Goal: Obtain resource: Obtain resource

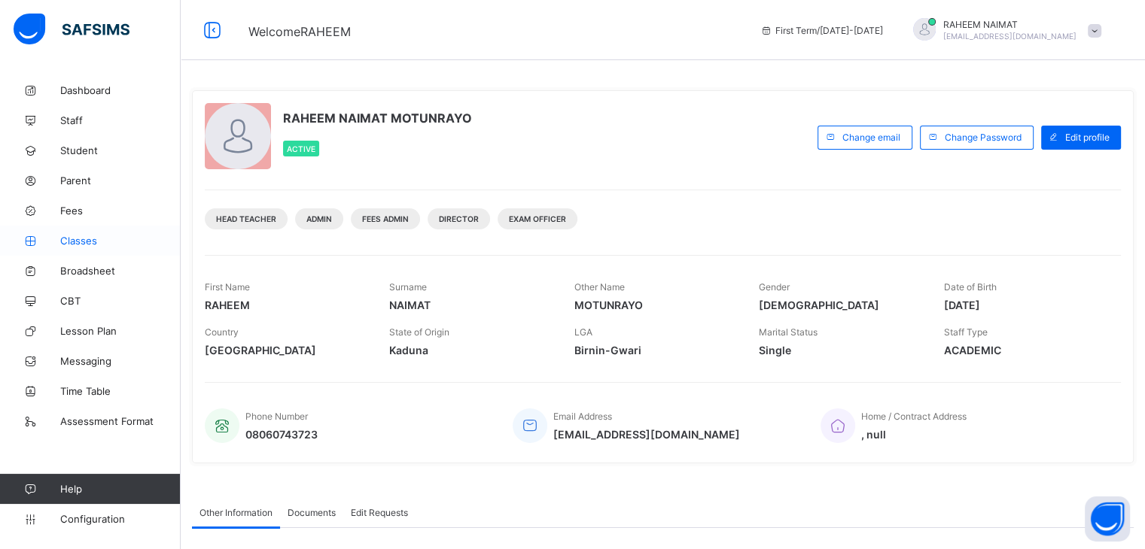
click at [81, 246] on span "Classes" at bounding box center [120, 241] width 120 height 12
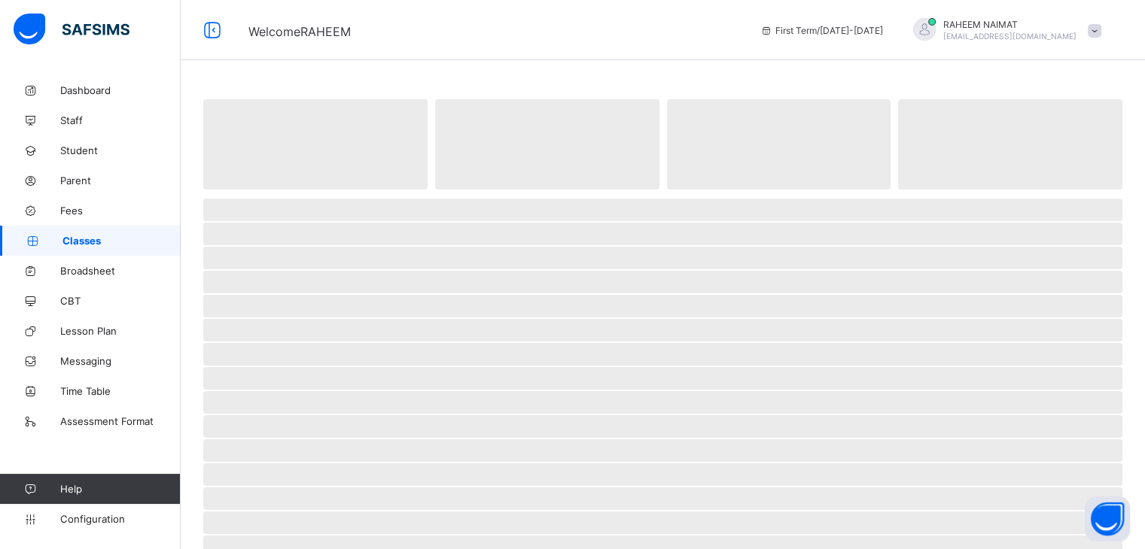
click at [81, 246] on span "Classes" at bounding box center [121, 241] width 118 height 12
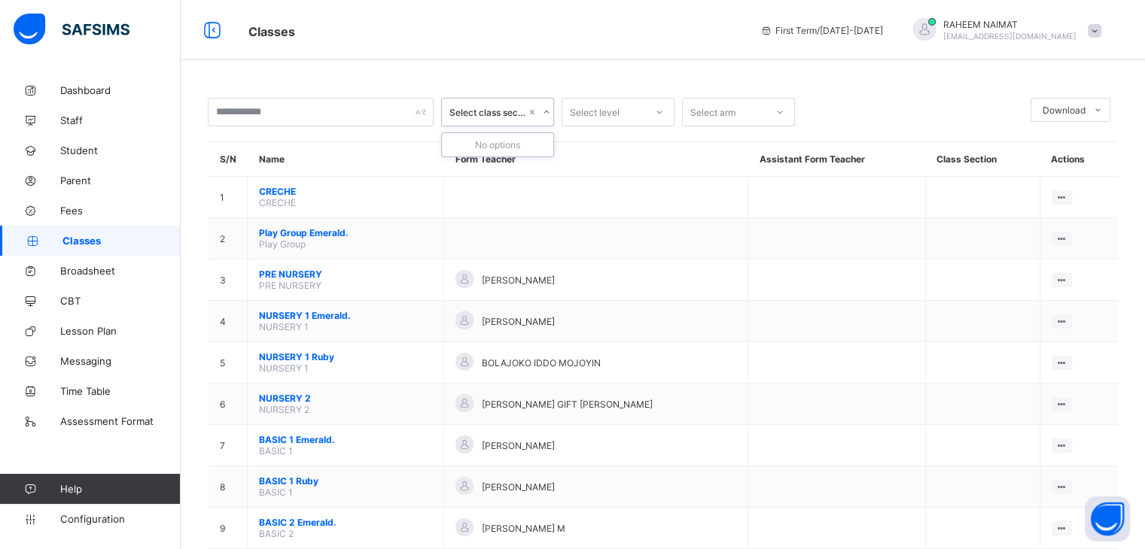
click at [516, 115] on div "Select class section" at bounding box center [487, 112] width 77 height 11
click at [545, 112] on icon at bounding box center [546, 112] width 9 height 15
click at [544, 112] on icon at bounding box center [546, 112] width 9 height 15
click at [729, 113] on div "Select arm" at bounding box center [712, 112] width 45 height 29
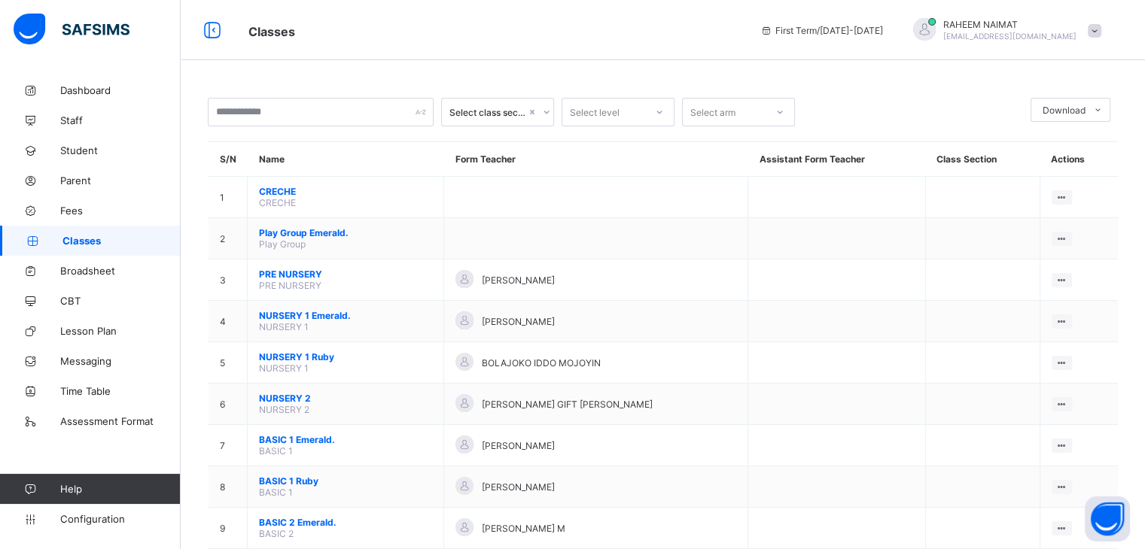
click at [546, 43] on div "Classes First Term / [DATE]-[DATE] RAHEEM NAIMAT [EMAIL_ADDRESS][DOMAIN_NAME]" at bounding box center [572, 30] width 1145 height 60
click at [541, 114] on icon at bounding box center [538, 112] width 9 height 15
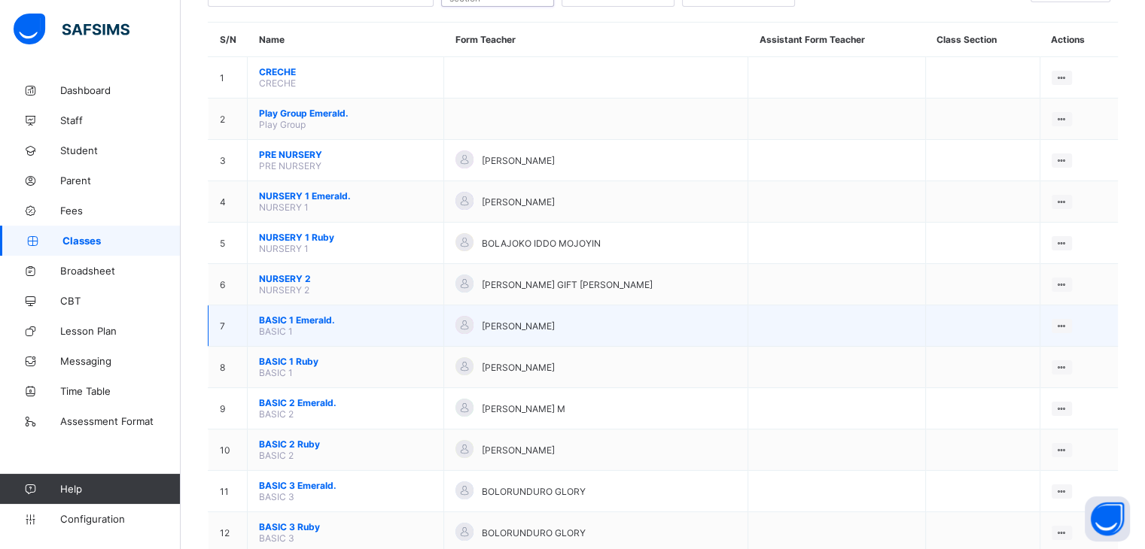
scroll to position [123, 0]
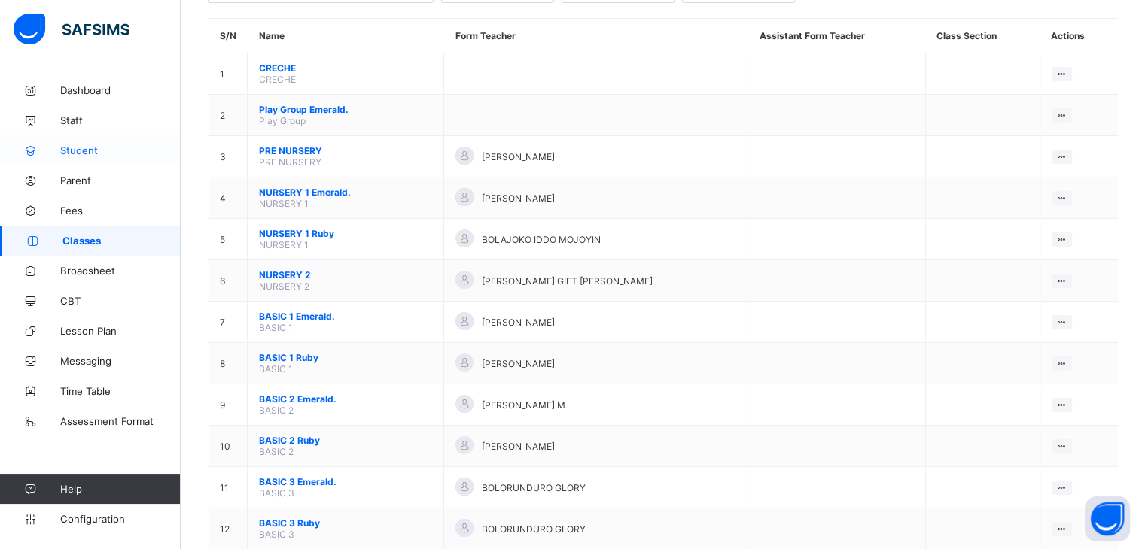
click at [90, 159] on link "Student" at bounding box center [90, 150] width 181 height 30
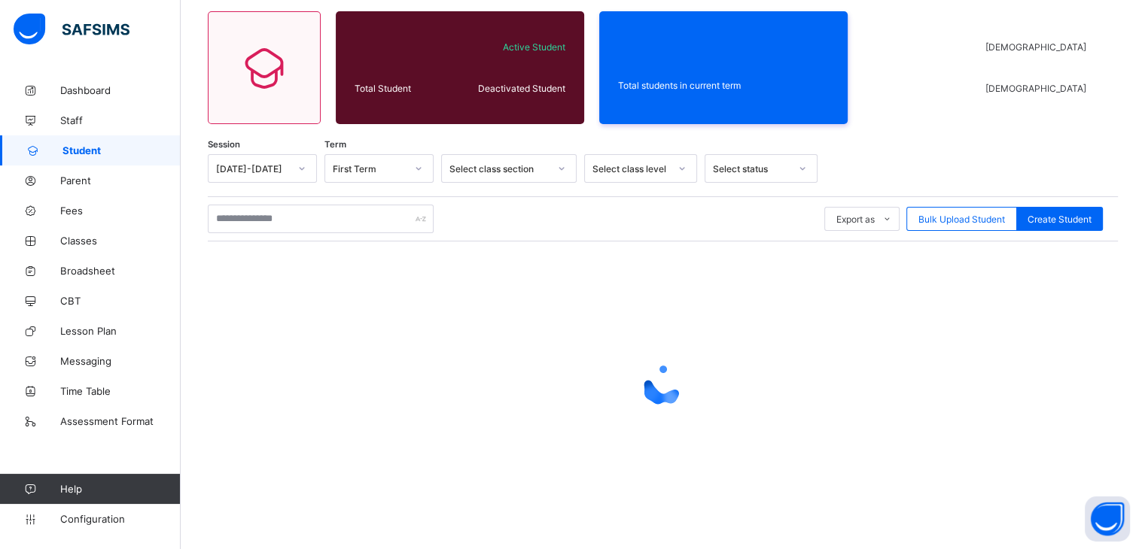
scroll to position [123, 0]
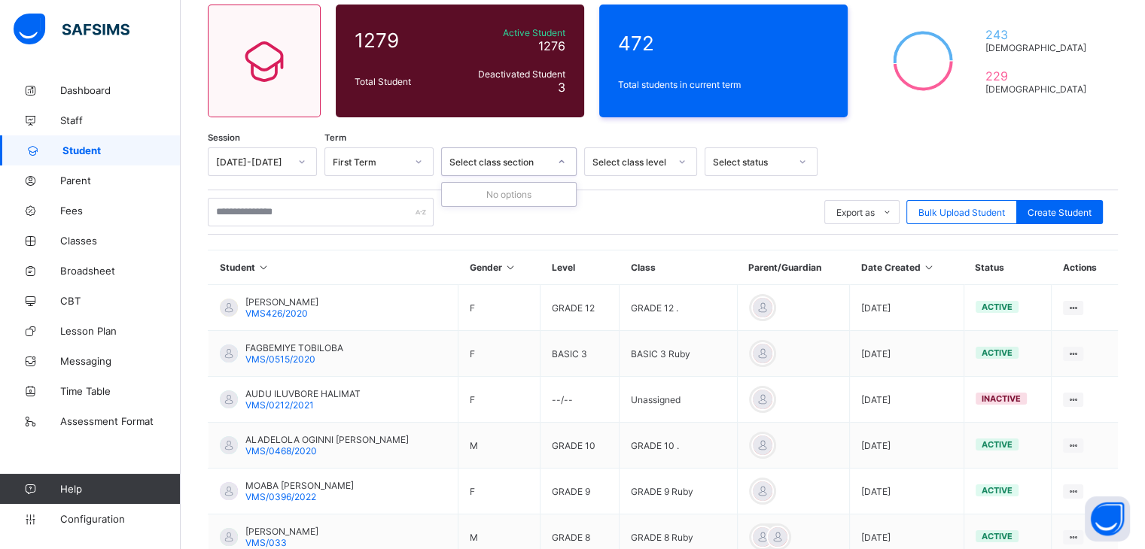
click at [545, 164] on div "Select class section" at bounding box center [498, 162] width 99 height 11
click at [557, 163] on icon at bounding box center [561, 161] width 9 height 15
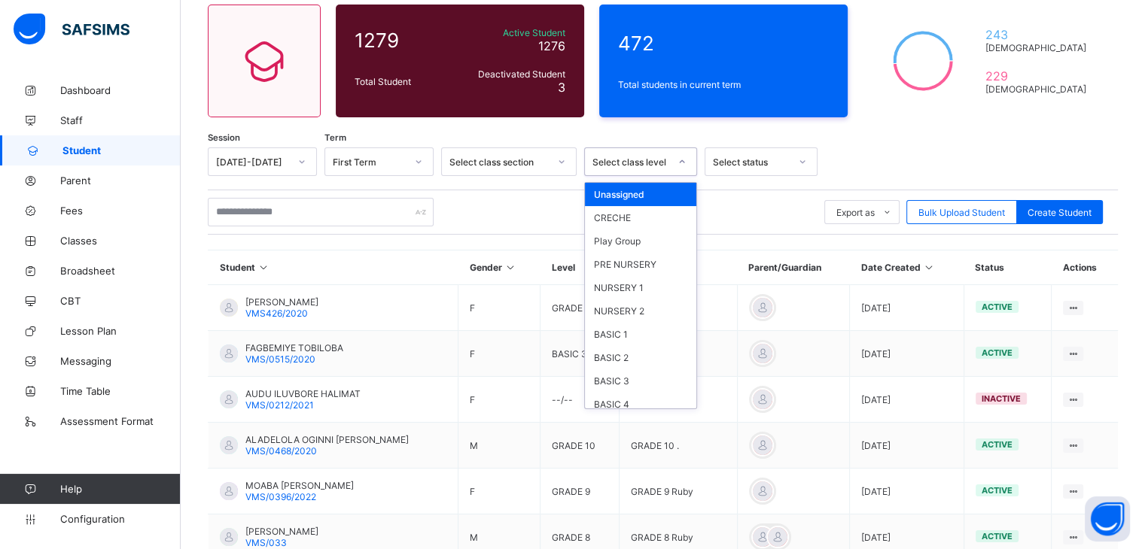
click at [629, 160] on div "Select class level" at bounding box center [630, 162] width 77 height 11
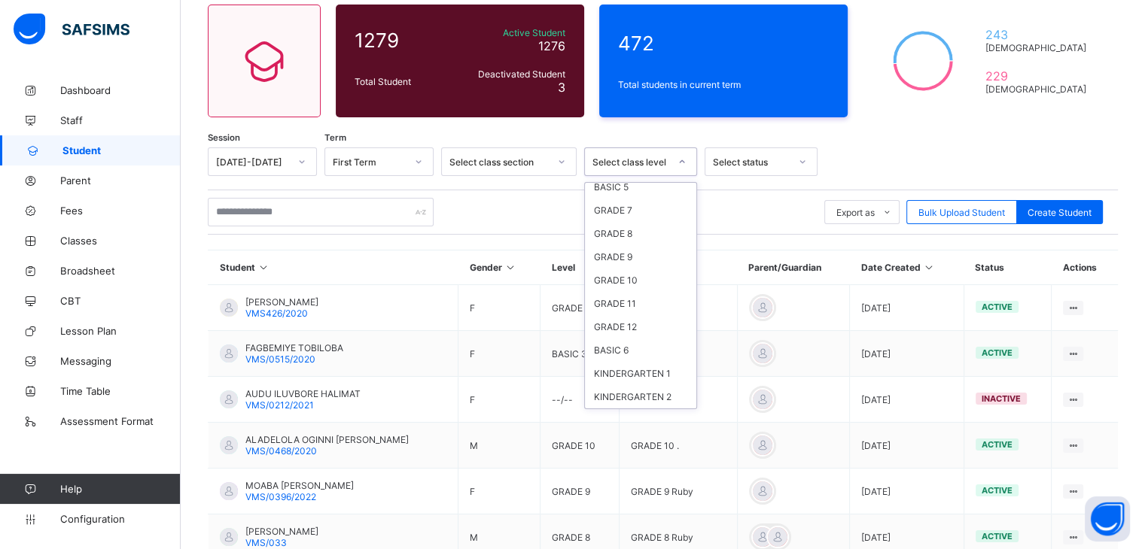
scroll to position [244, 0]
click at [632, 202] on div "GRADE 7" at bounding box center [640, 210] width 111 height 23
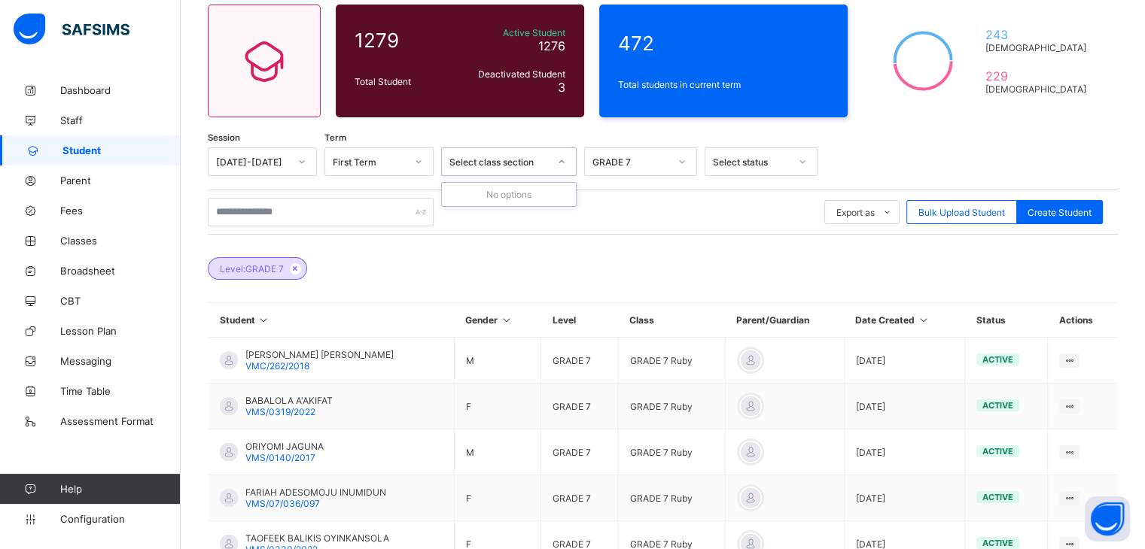
click at [557, 167] on div at bounding box center [562, 162] width 26 height 24
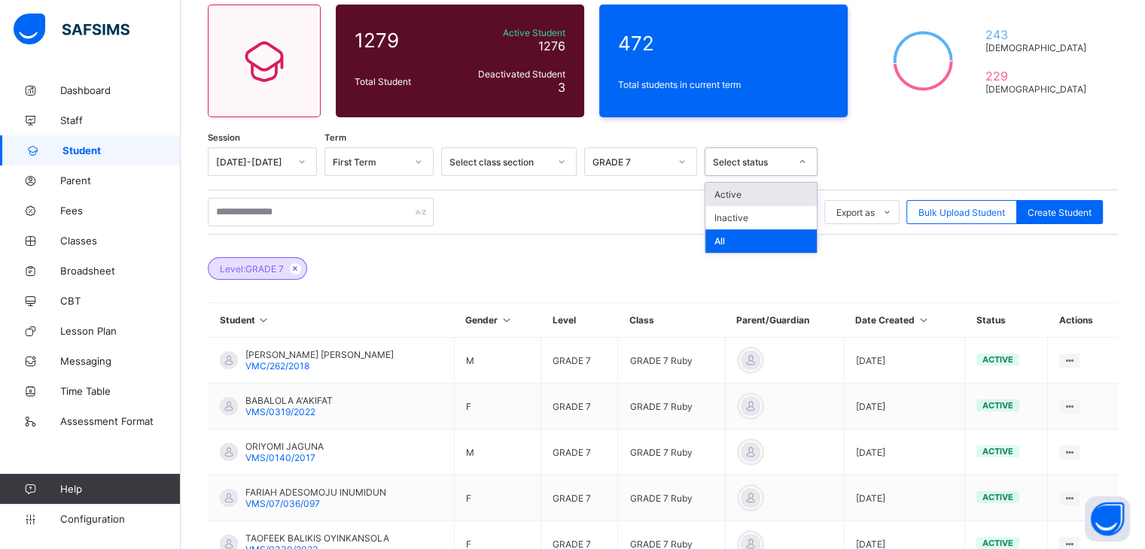
click at [747, 171] on div "Select status" at bounding box center [746, 161] width 83 height 21
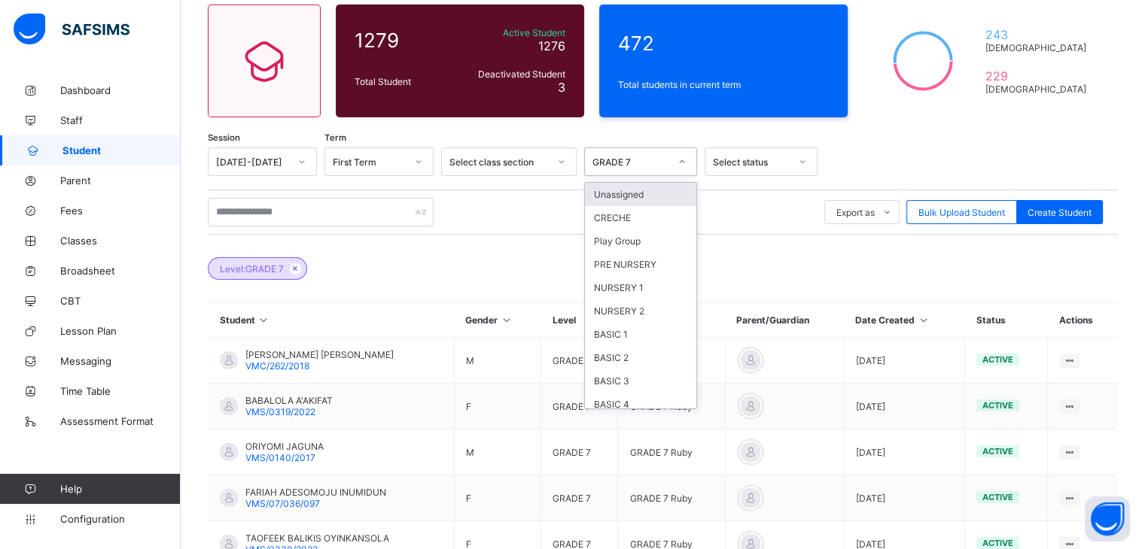
click at [671, 164] on div at bounding box center [682, 162] width 26 height 24
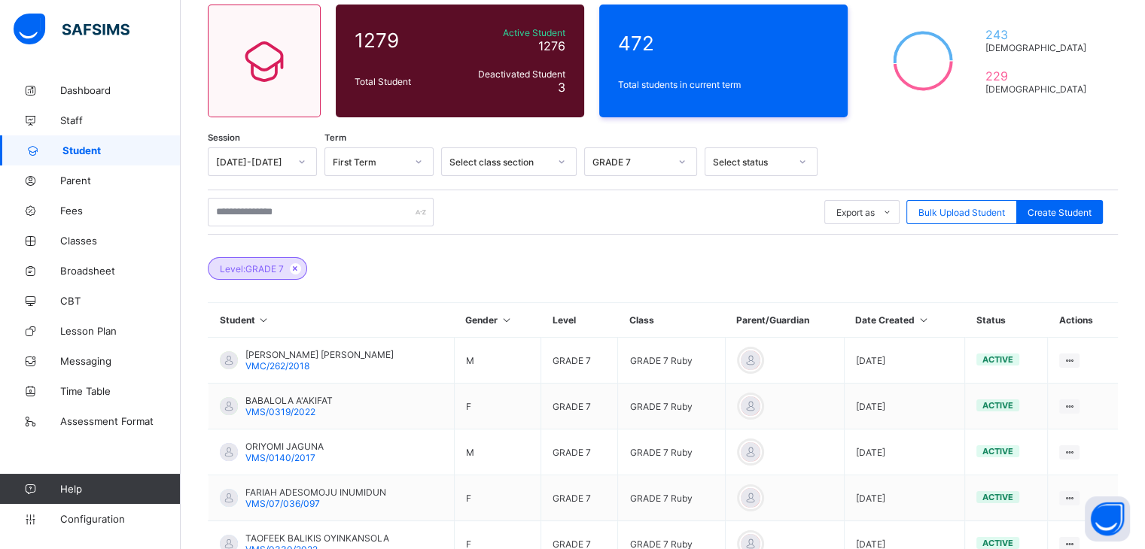
click at [755, 200] on div "Export as Pdf Report Excel Report Excel Report (LMS) Bulk Upload Student Create…" at bounding box center [663, 212] width 910 height 29
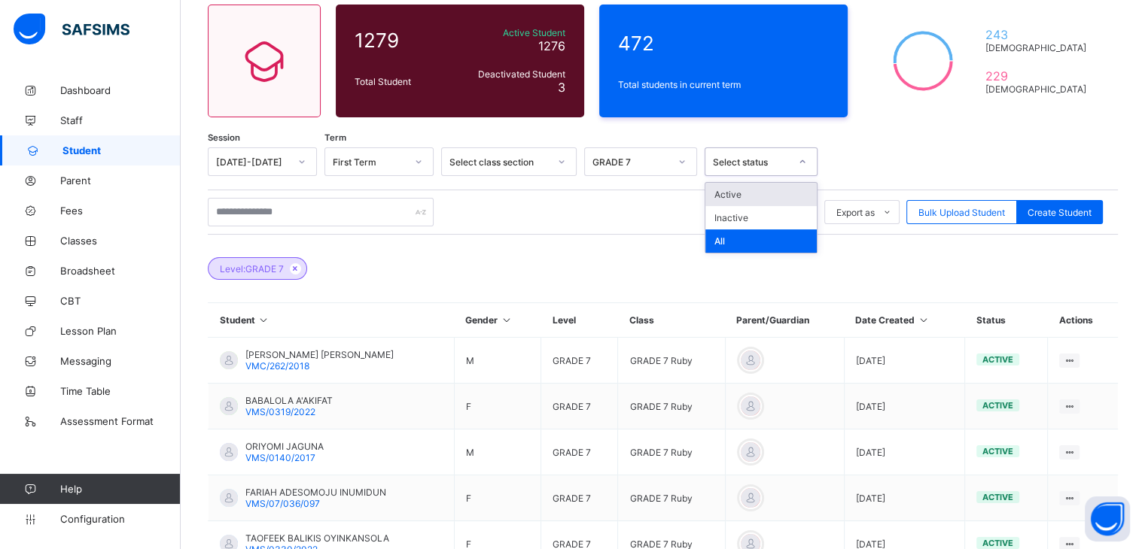
click at [747, 169] on div "Select status" at bounding box center [746, 161] width 83 height 21
click at [750, 197] on div "Active" at bounding box center [760, 194] width 111 height 23
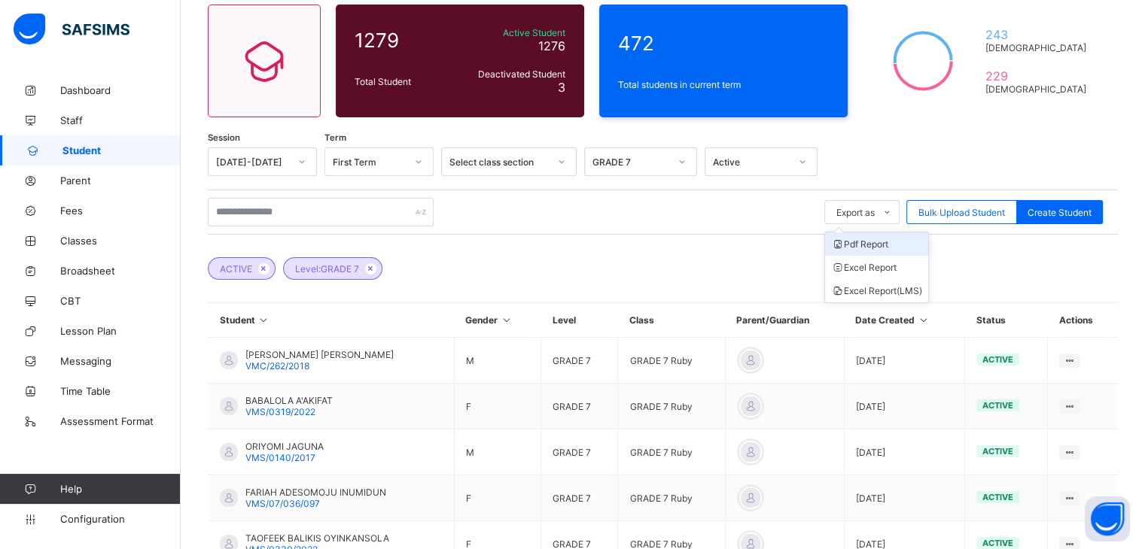
click at [860, 248] on li "Pdf Report" at bounding box center [876, 244] width 103 height 23
click at [87, 278] on link "Broadsheet" at bounding box center [90, 271] width 181 height 30
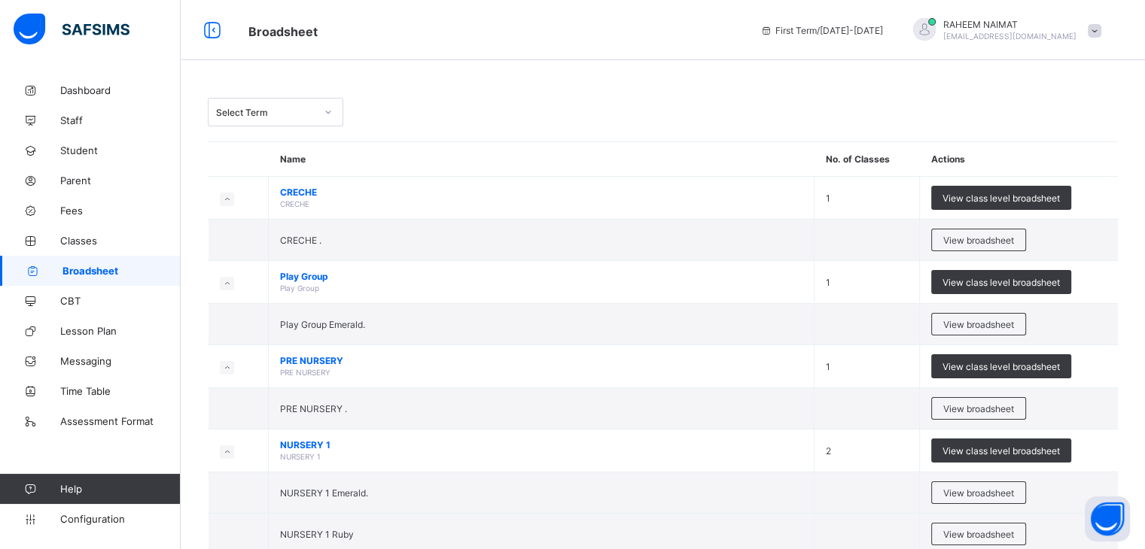
click at [314, 118] on div at bounding box center [328, 112] width 29 height 27
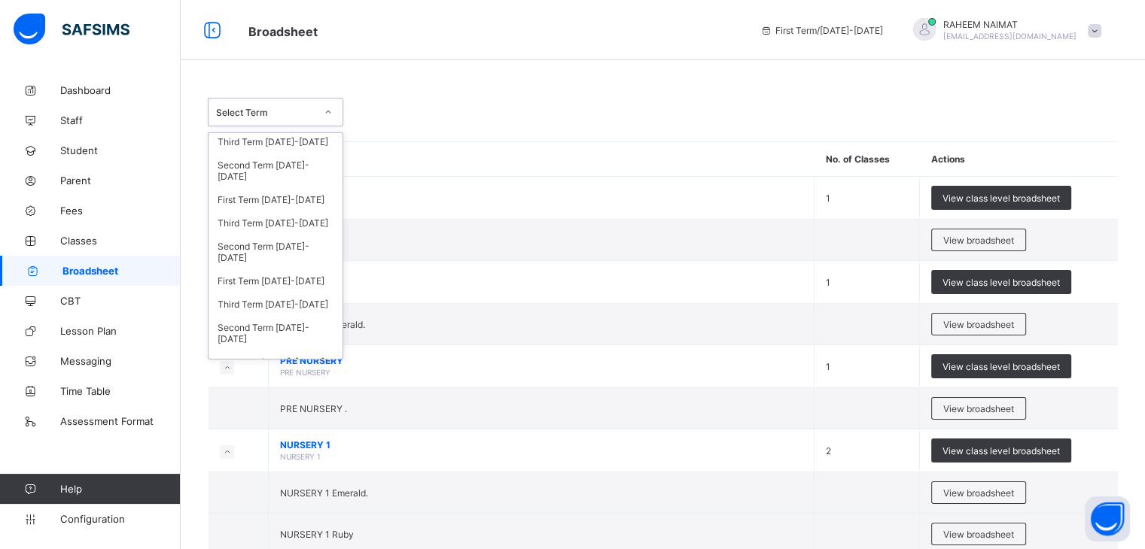
scroll to position [430, 0]
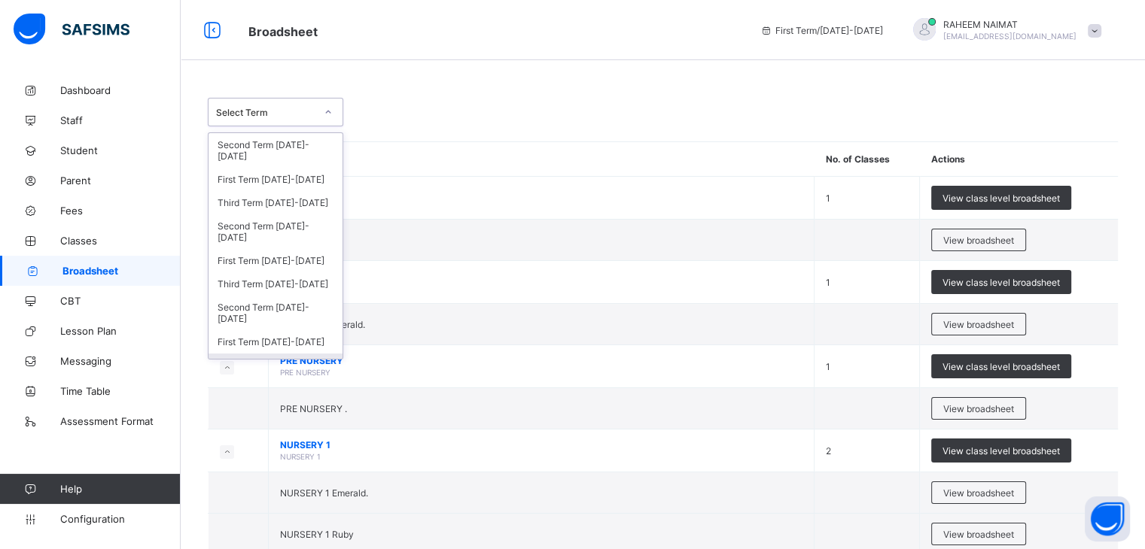
click at [297, 354] on div "Third Term [DATE]-[DATE]" at bounding box center [276, 365] width 134 height 23
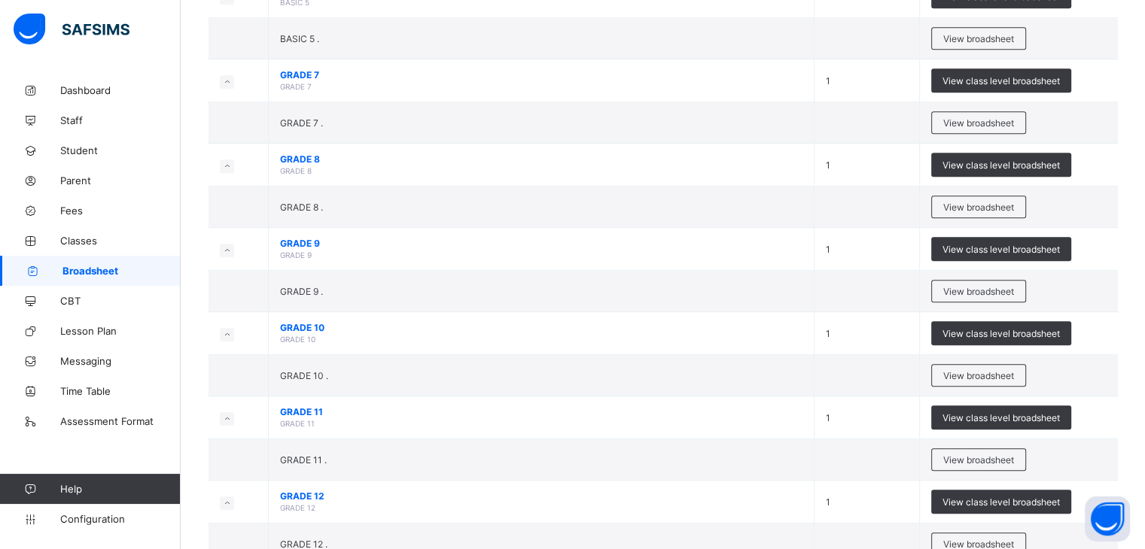
scroll to position [843, 0]
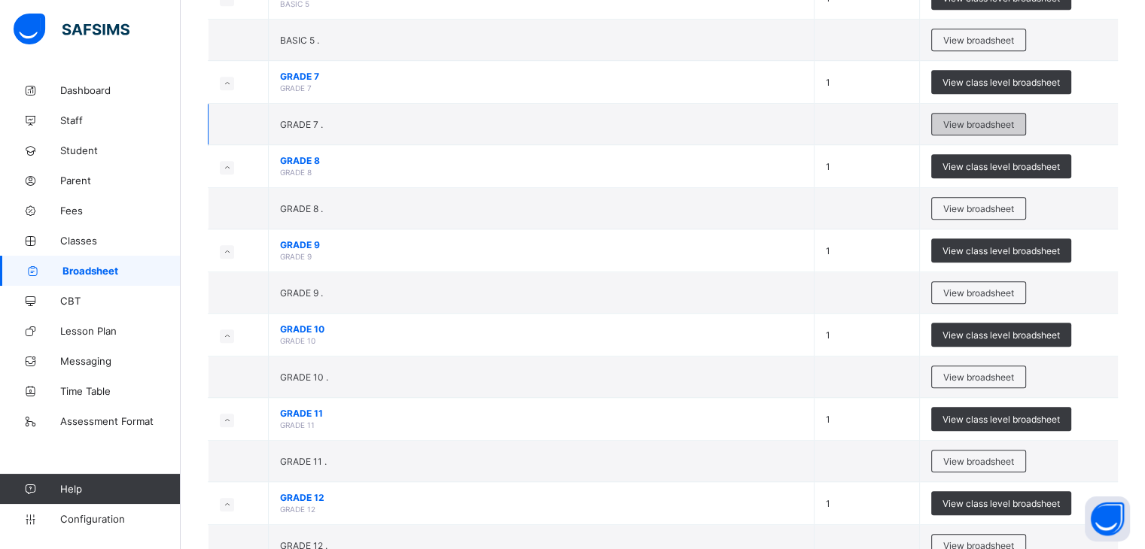
click at [951, 122] on span "View broadsheet" at bounding box center [978, 124] width 71 height 11
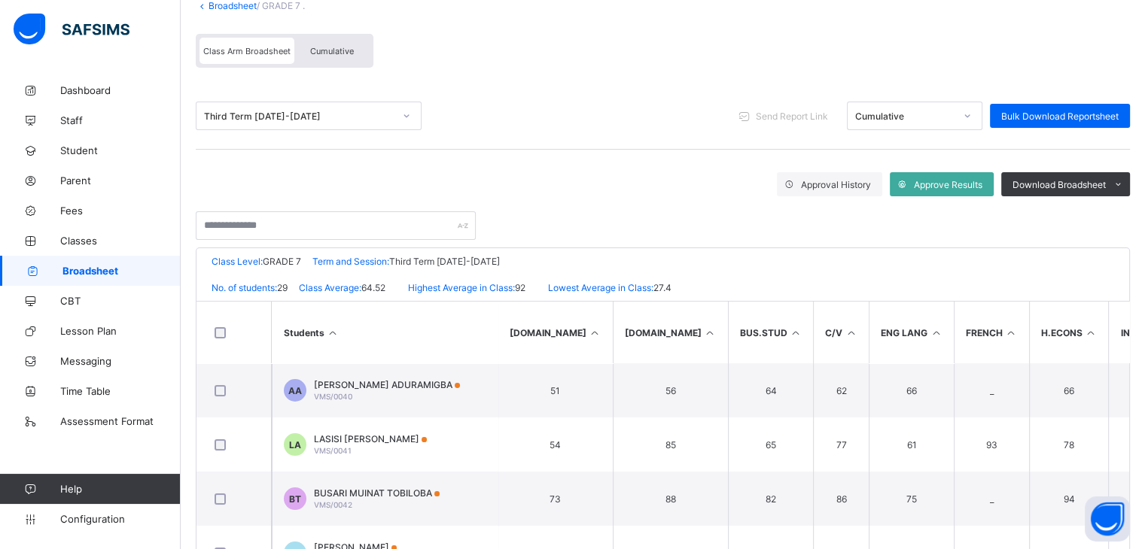
scroll to position [98, 0]
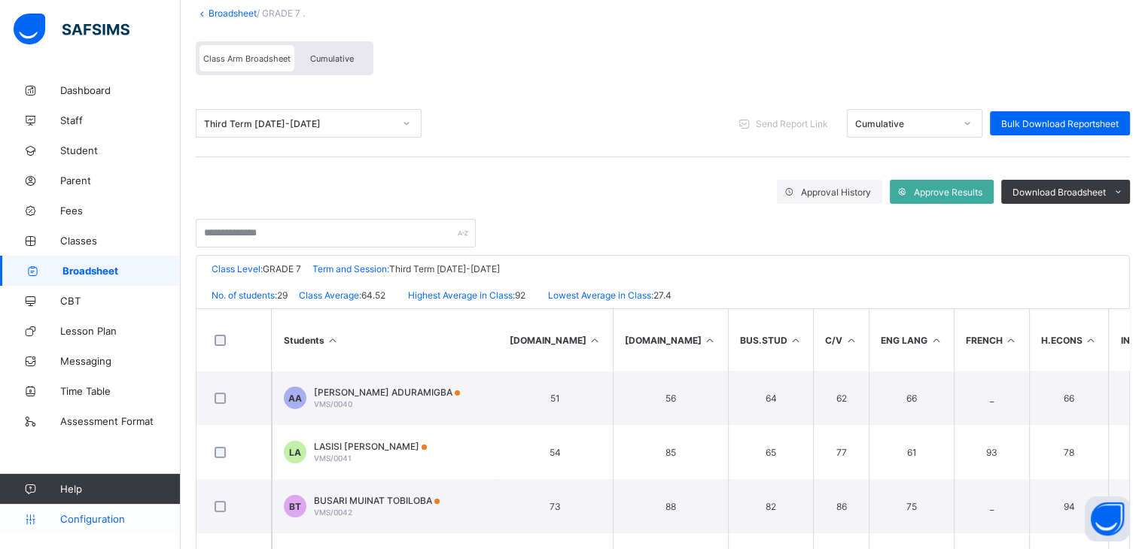
click at [126, 522] on span "Configuration" at bounding box center [120, 519] width 120 height 12
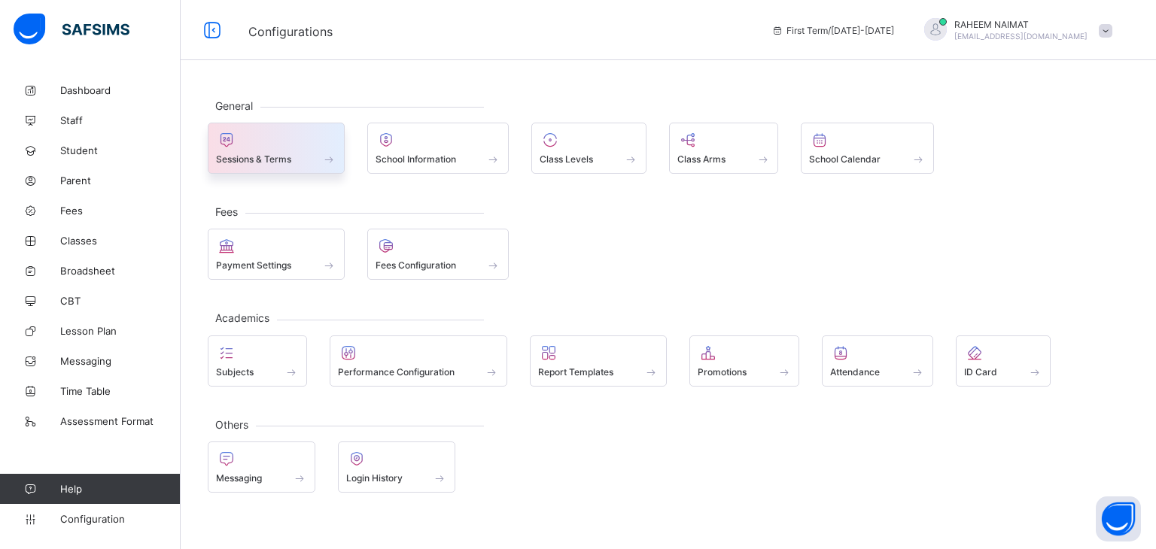
click at [300, 163] on div "Sessions & Terms" at bounding box center [276, 159] width 120 height 13
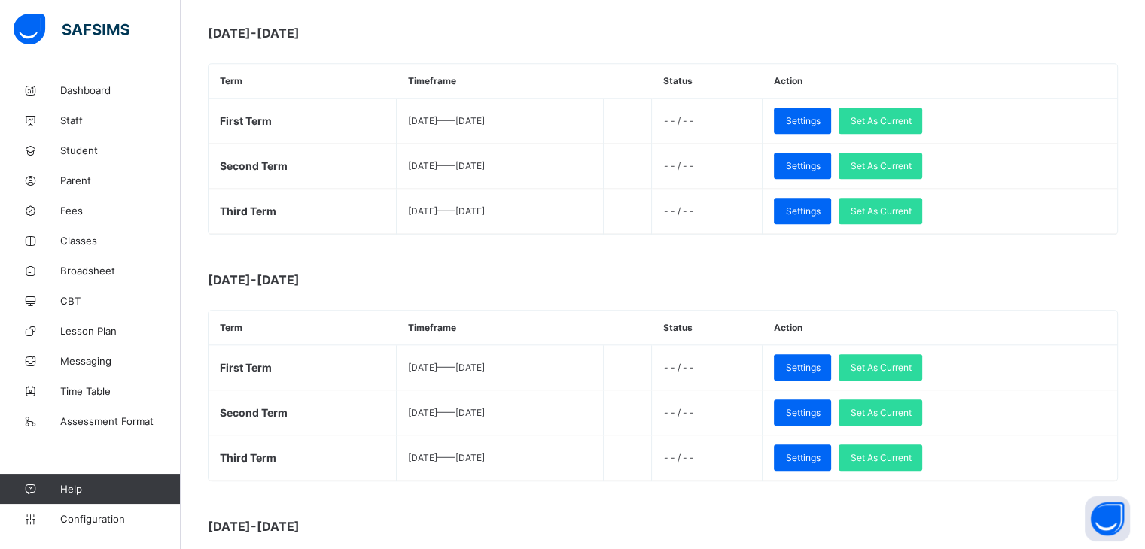
scroll to position [1826, 0]
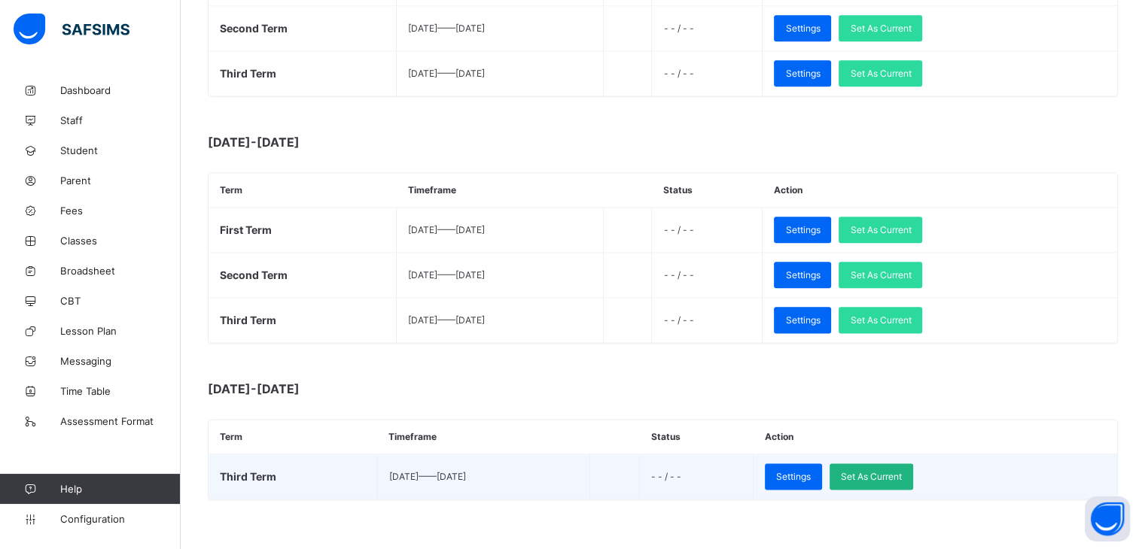
click at [902, 471] on span "Set As Current" at bounding box center [871, 476] width 61 height 11
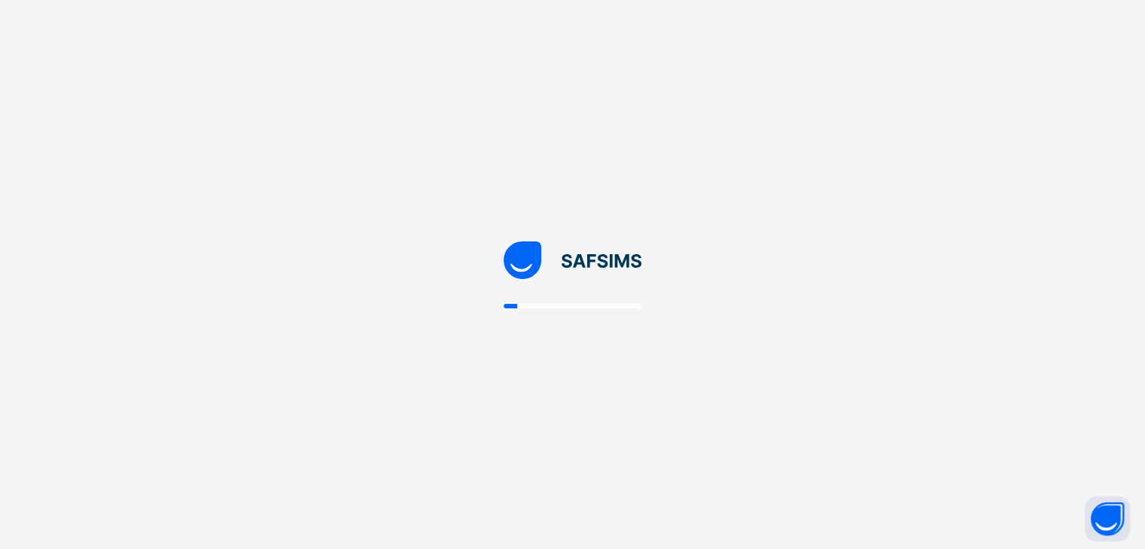
scroll to position [0, 0]
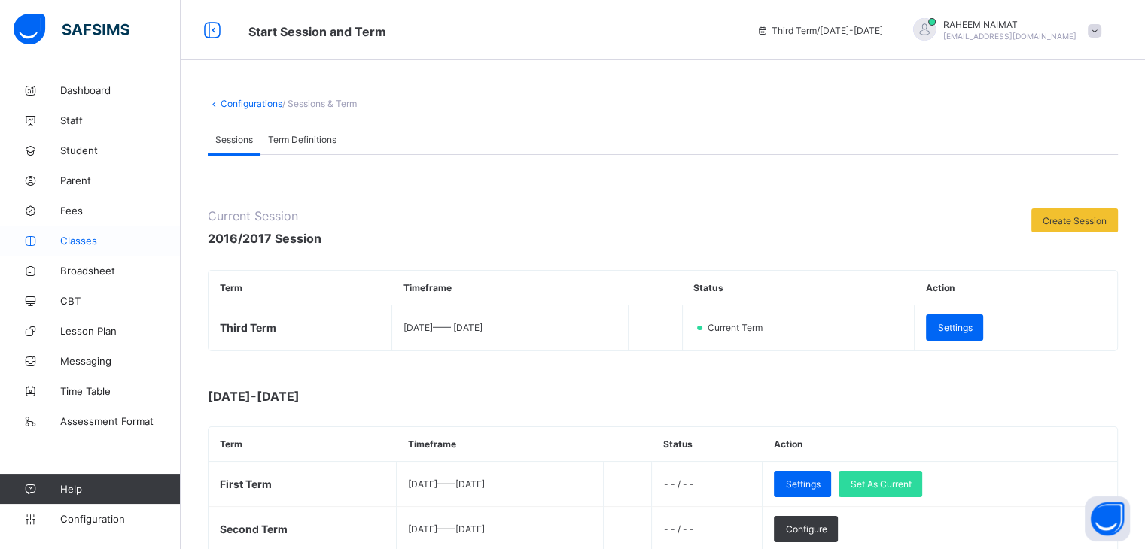
click at [67, 241] on span "Classes" at bounding box center [120, 241] width 120 height 12
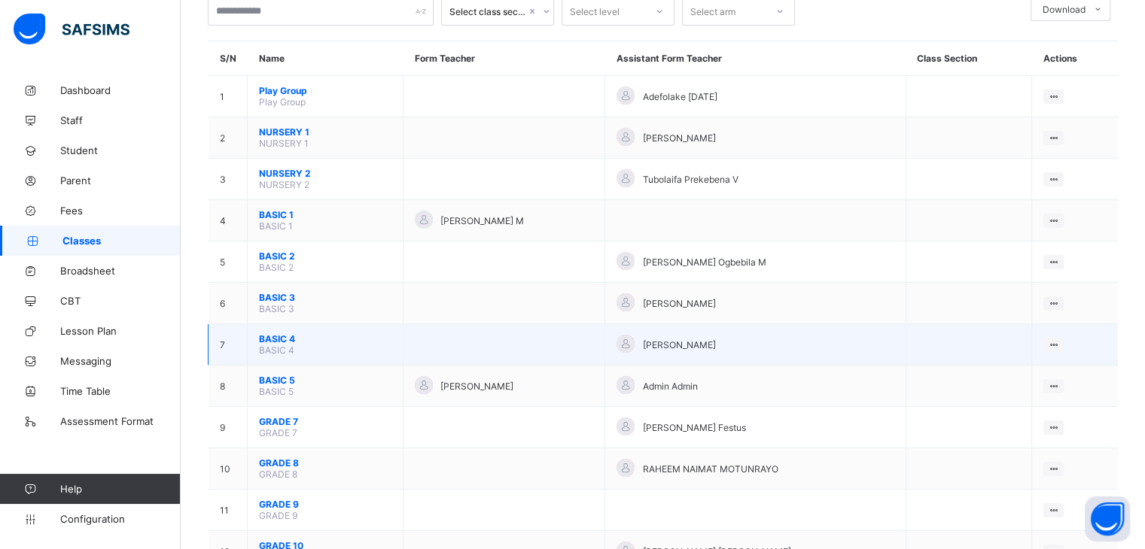
click at [969, 361] on td at bounding box center [969, 344] width 126 height 41
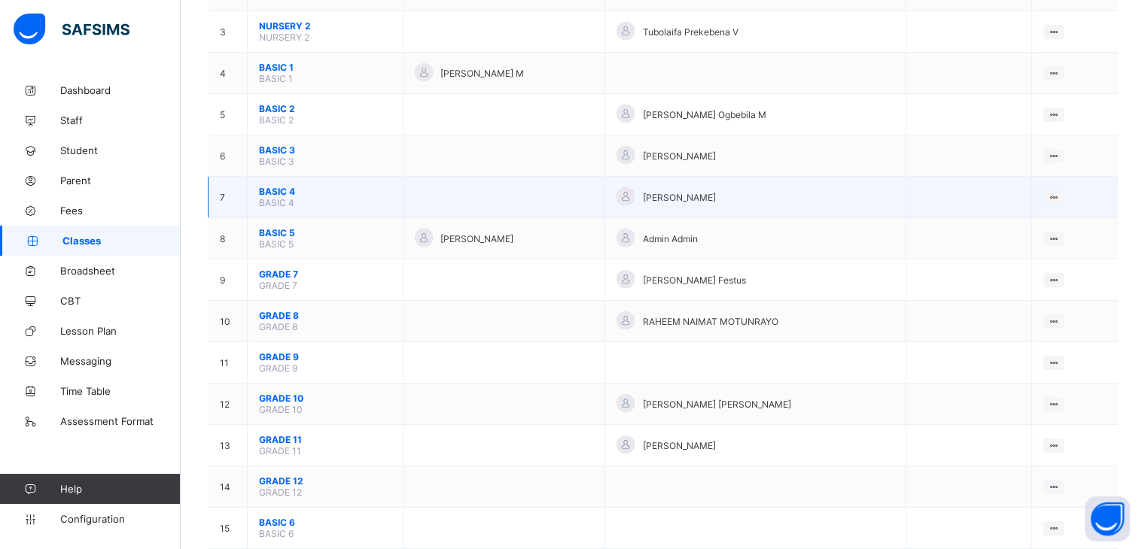
scroll to position [250, 0]
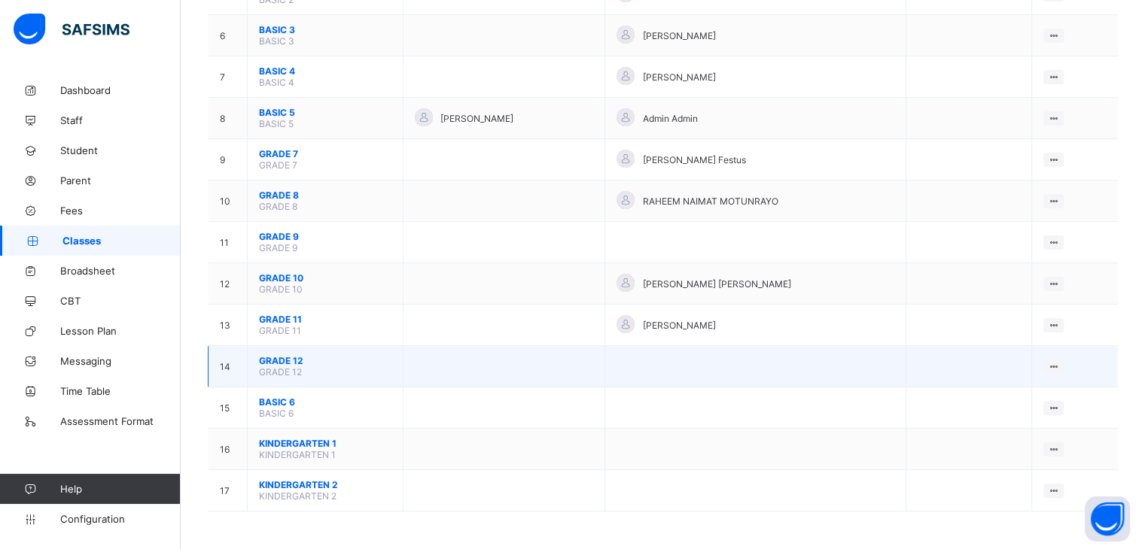
click at [973, 349] on td at bounding box center [969, 366] width 126 height 41
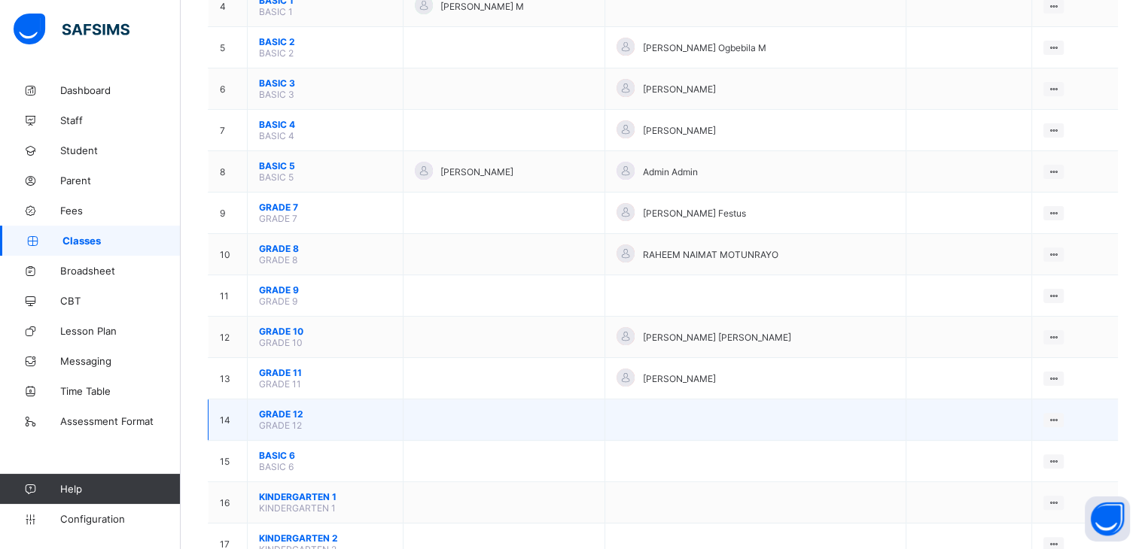
scroll to position [314, 0]
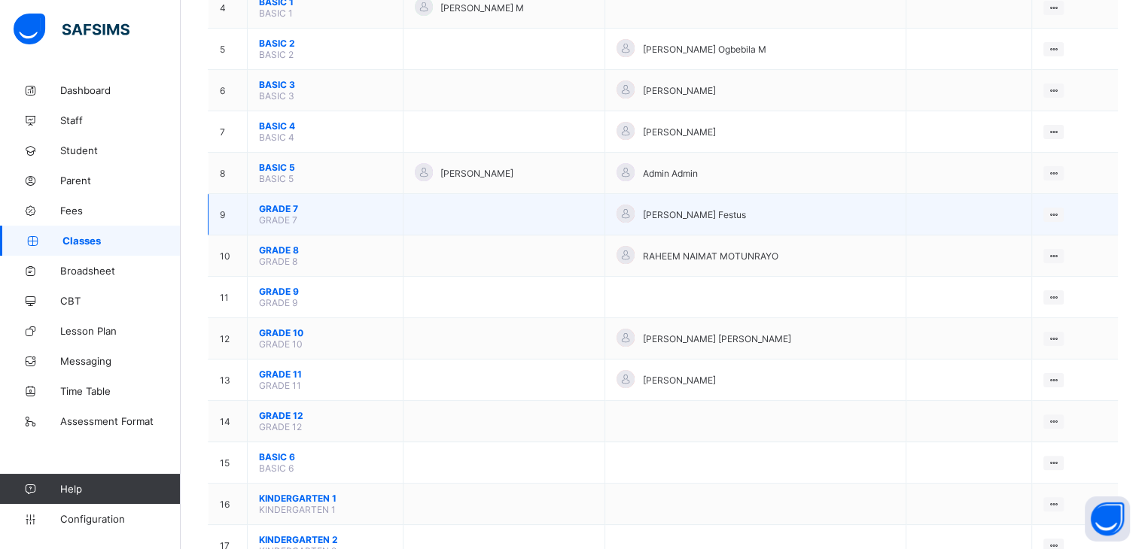
click at [281, 209] on span "GRADE 7" at bounding box center [325, 208] width 132 height 11
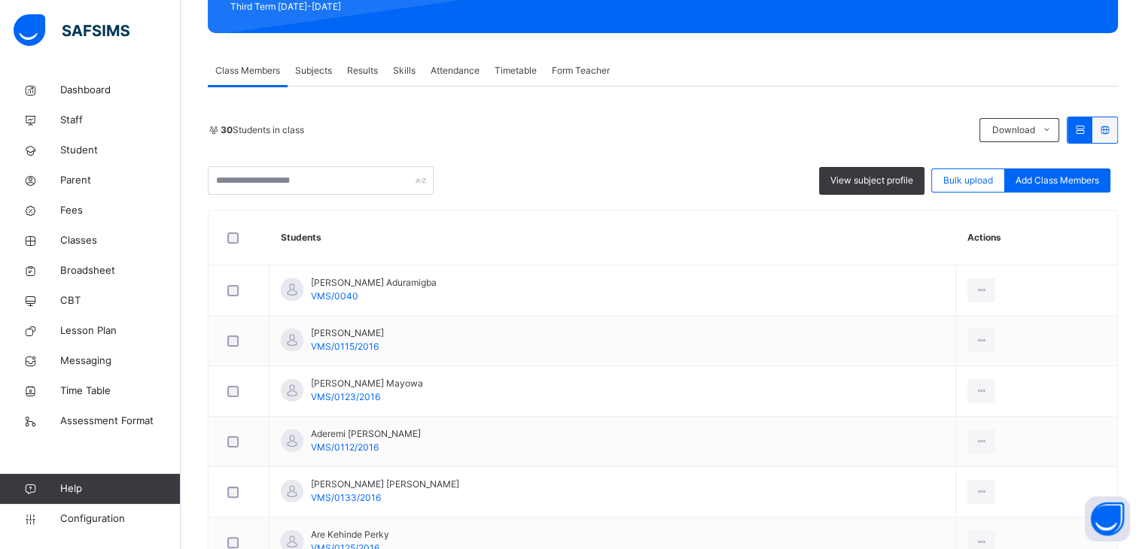
scroll to position [225, 0]
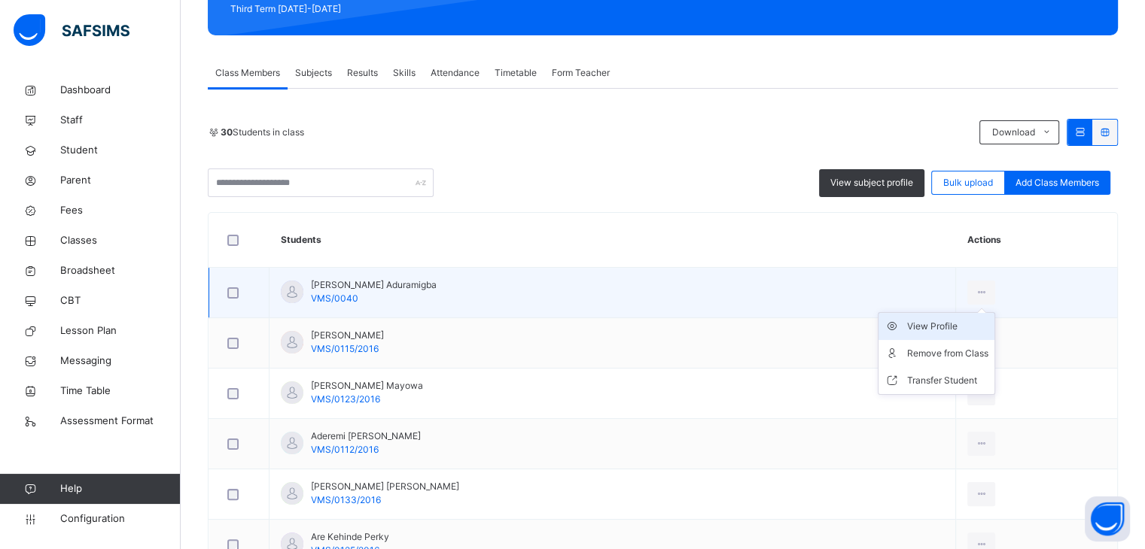
click at [939, 322] on div "View Profile" at bounding box center [947, 326] width 81 height 15
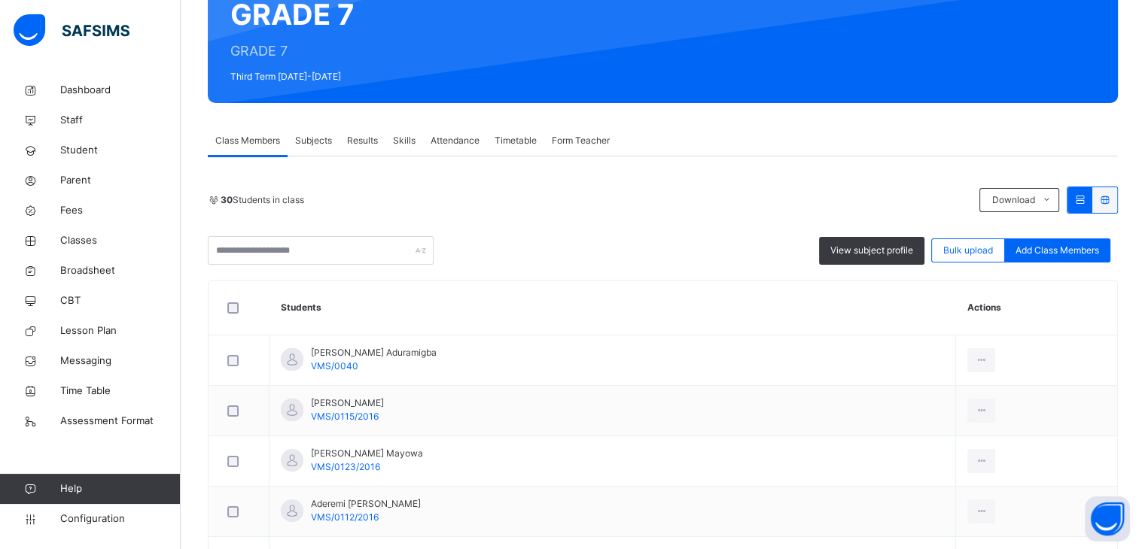
scroll to position [163, 0]
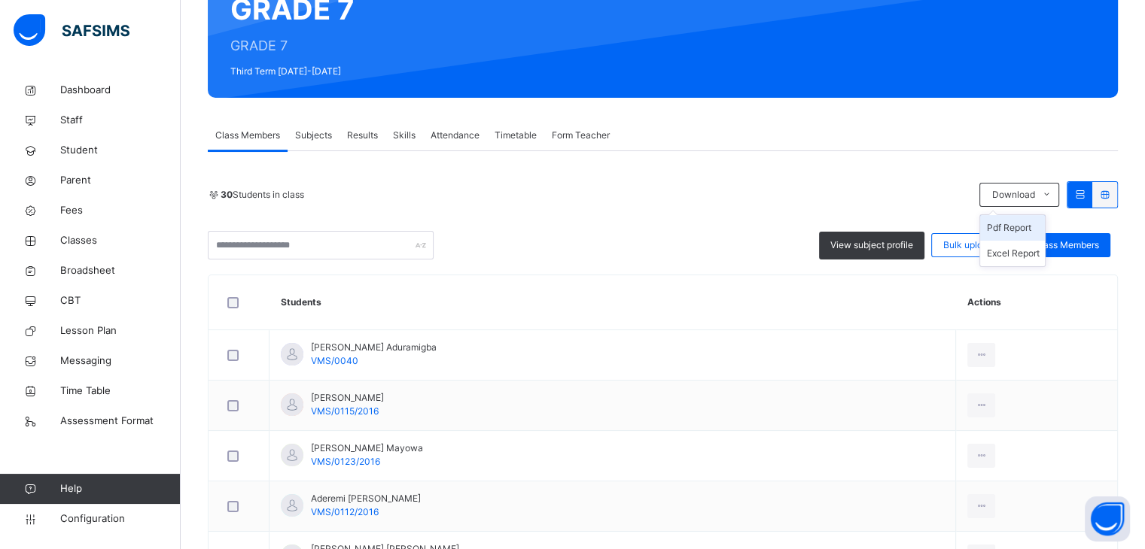
click at [1027, 227] on li "Pdf Report" at bounding box center [1012, 228] width 65 height 26
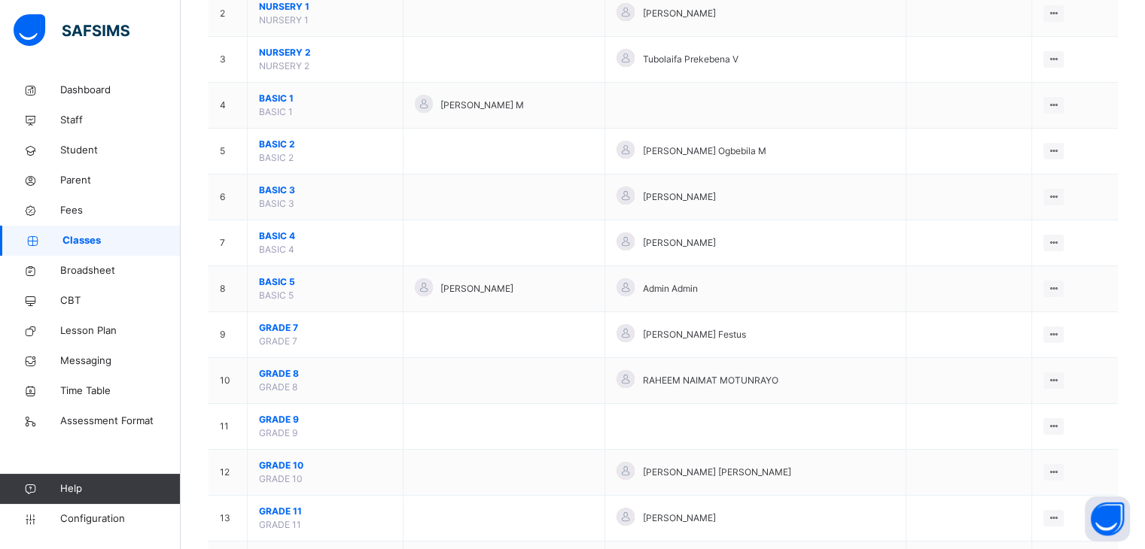
scroll to position [238, 0]
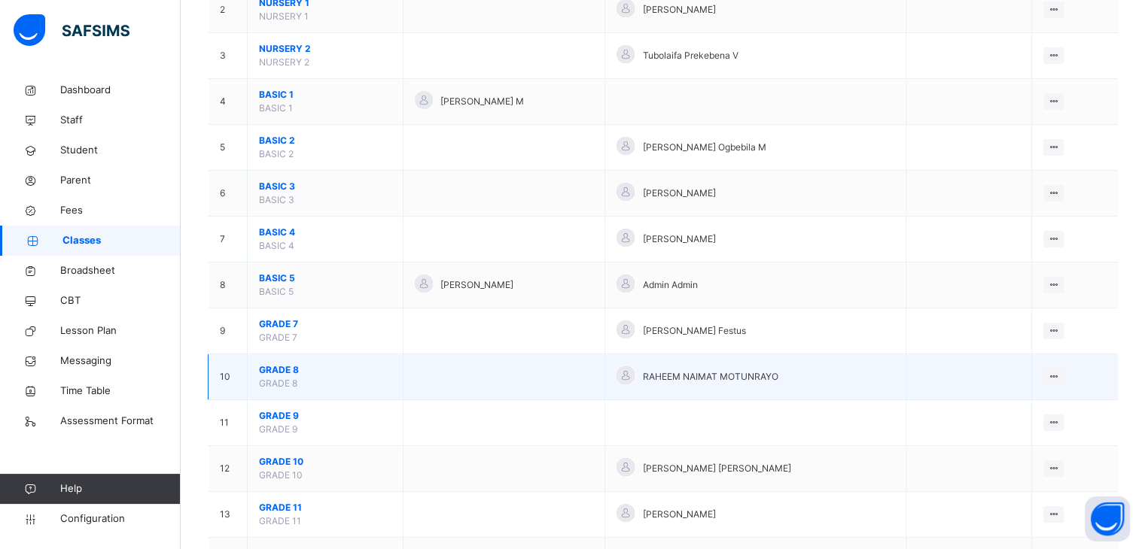
click at [289, 365] on span "GRADE 8" at bounding box center [325, 371] width 132 height 14
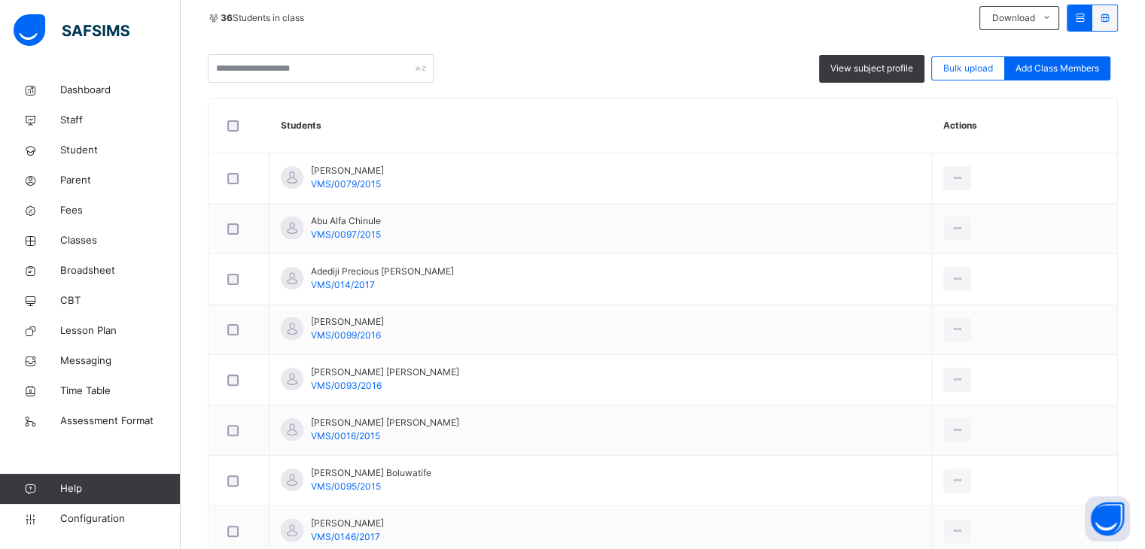
scroll to position [341, 0]
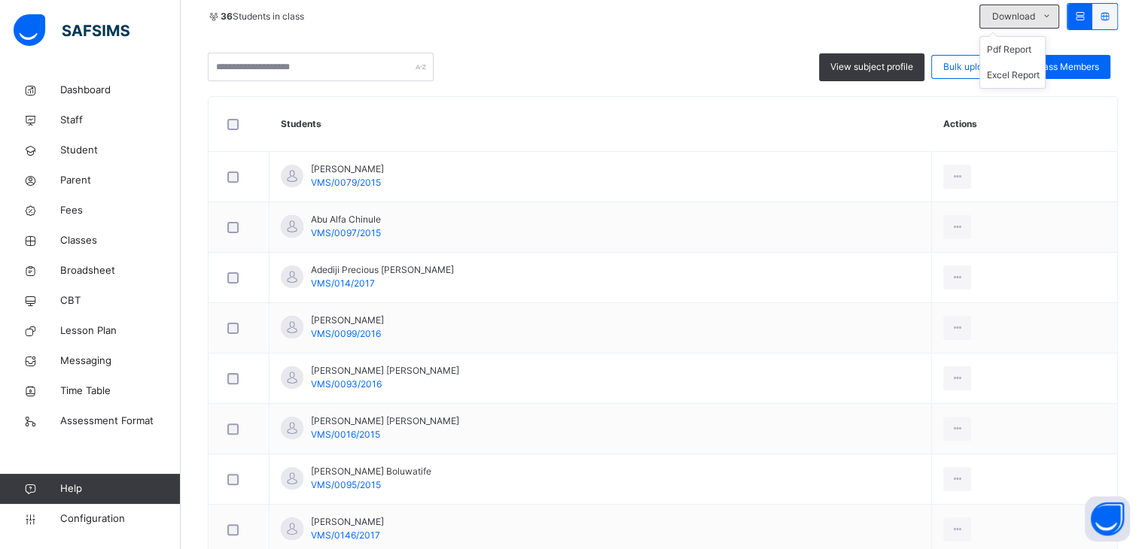
click at [1052, 17] on icon at bounding box center [1046, 17] width 11 height 12
click at [1018, 48] on li "Pdf Report" at bounding box center [1012, 50] width 65 height 26
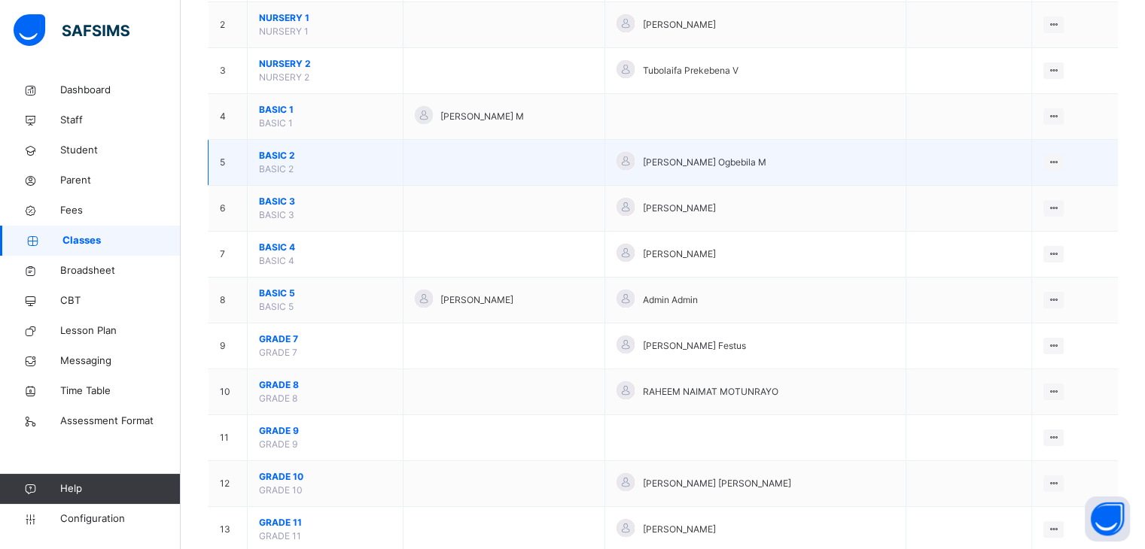
scroll to position [232, 0]
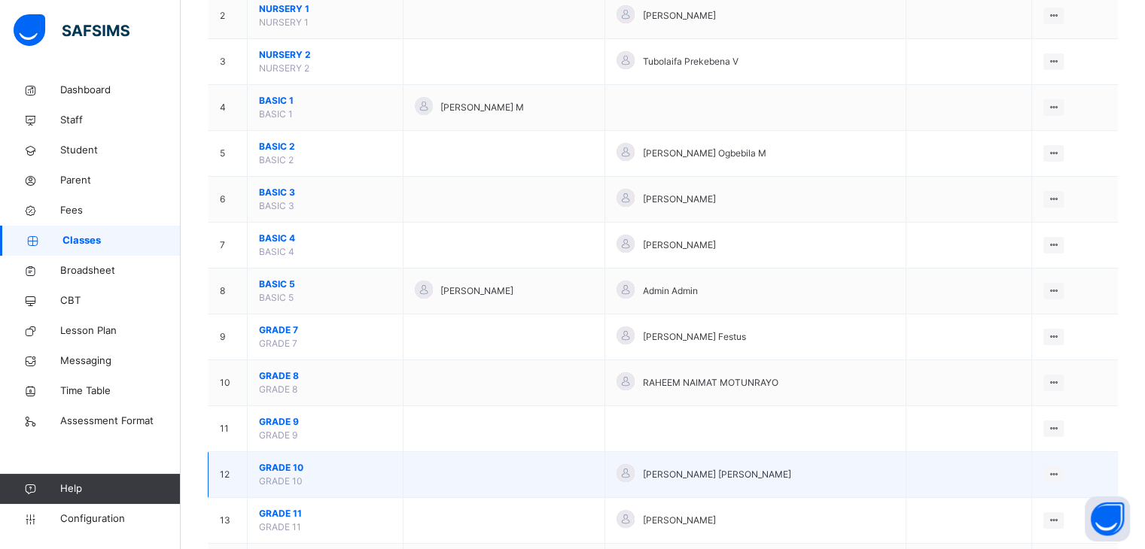
click at [296, 461] on span "GRADE 10" at bounding box center [325, 468] width 132 height 14
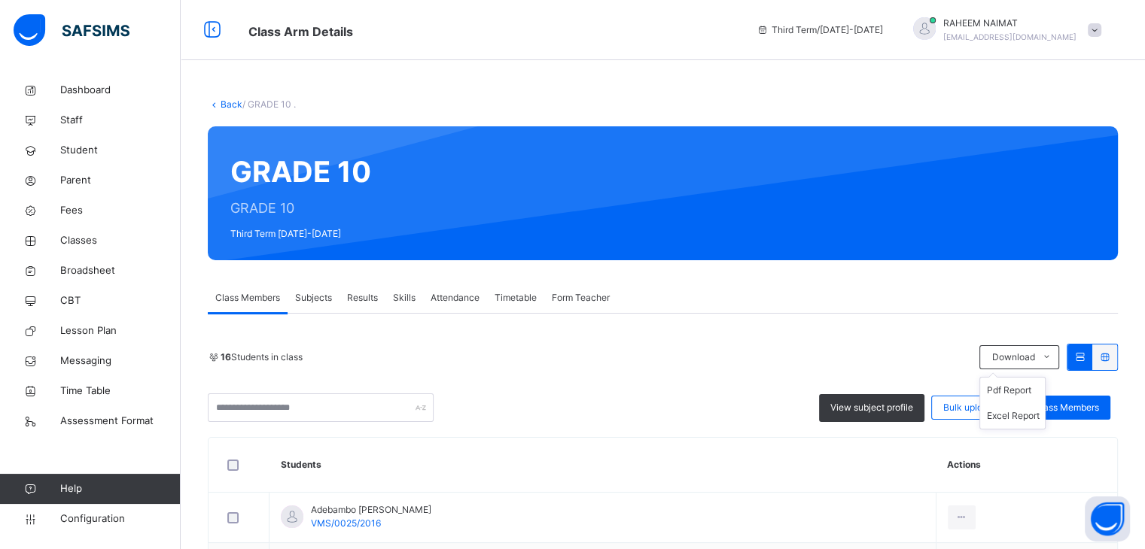
click at [1021, 377] on ul "Pdf Report Excel Report" at bounding box center [1012, 403] width 66 height 53
click at [1009, 392] on li "Pdf Report" at bounding box center [1012, 391] width 65 height 26
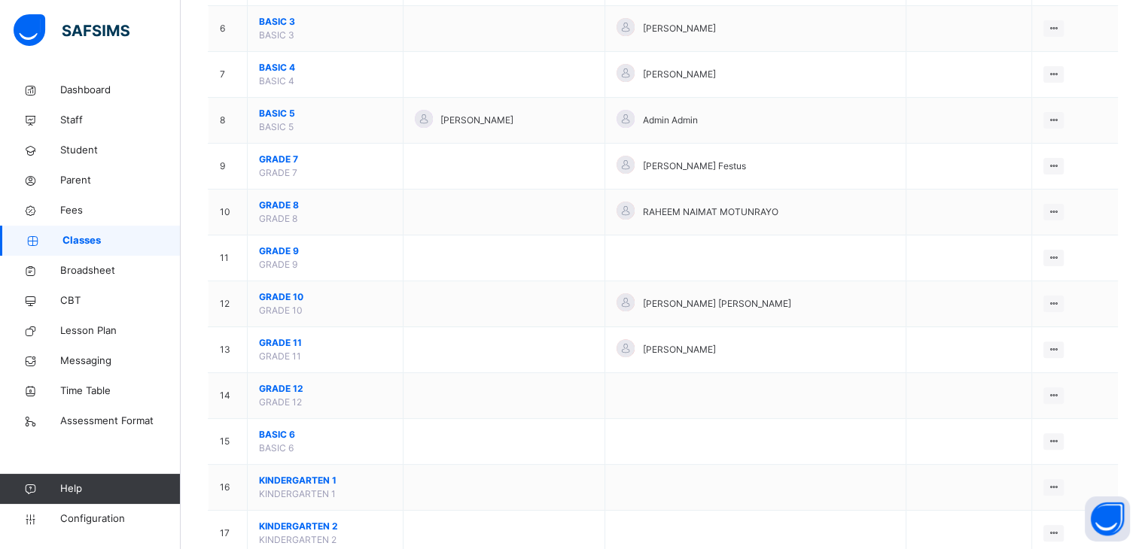
scroll to position [409, 0]
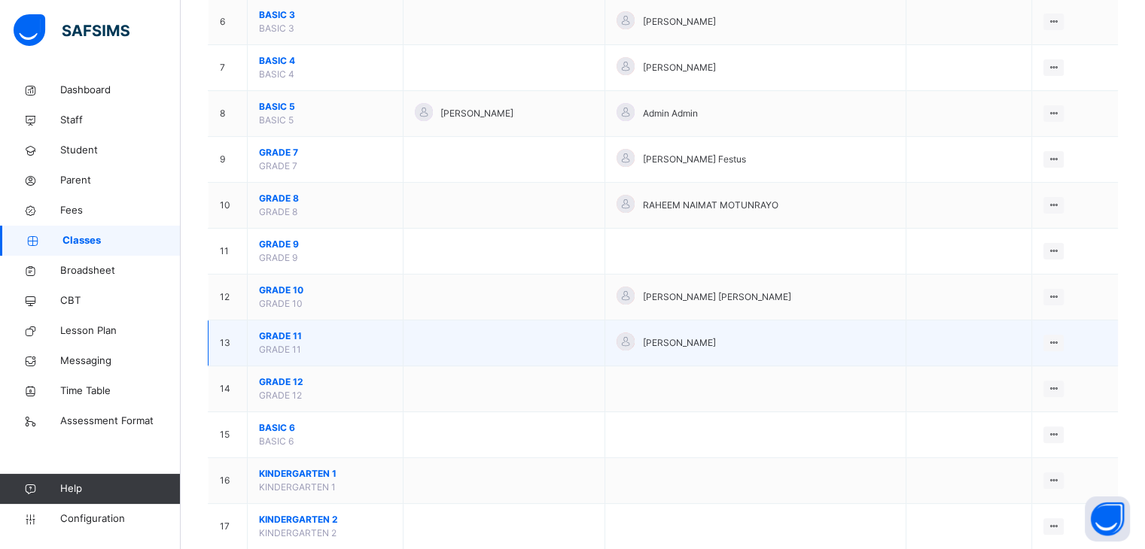
click at [274, 333] on span "GRADE 11" at bounding box center [325, 337] width 132 height 14
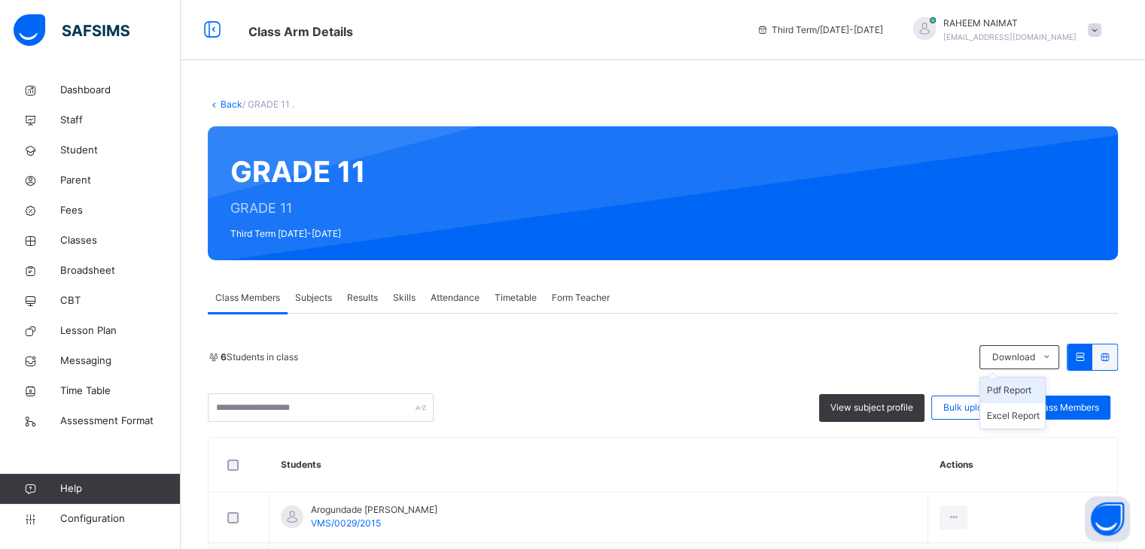
click at [1032, 386] on li "Pdf Report" at bounding box center [1012, 391] width 65 height 26
drag, startPoint x: 1152, startPoint y: 215, endPoint x: 994, endPoint y: 112, distance: 188.3
click at [994, 112] on div "Back / GRADE 11 . GRADE 11 GRADE 11 Third Term [DATE]-[DATE] Class Members Subj…" at bounding box center [663, 476] width 964 height 803
